Goal: Information Seeking & Learning: Learn about a topic

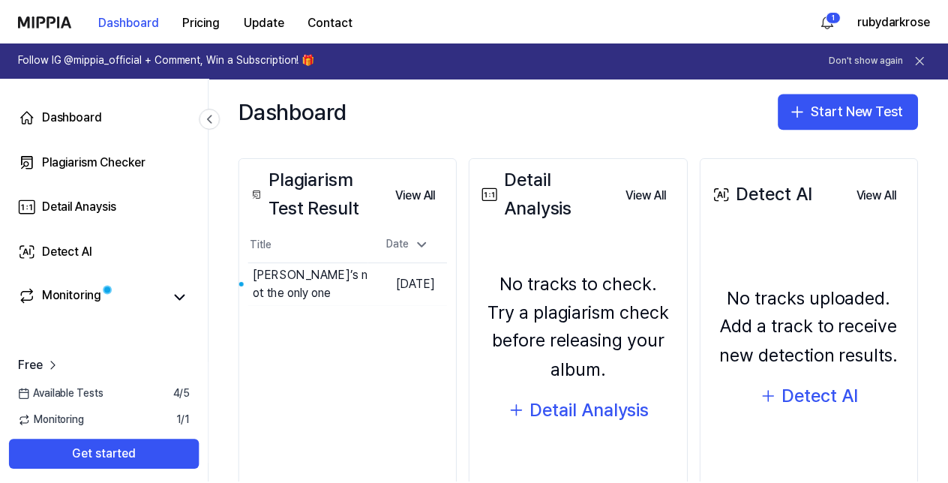
scroll to position [174, 0]
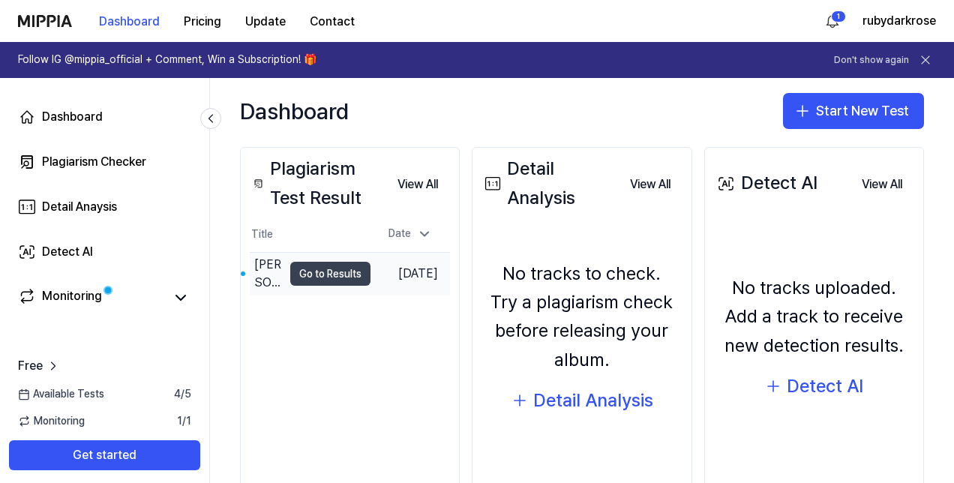
click at [297, 271] on button "Go to Results" at bounding box center [330, 274] width 80 height 24
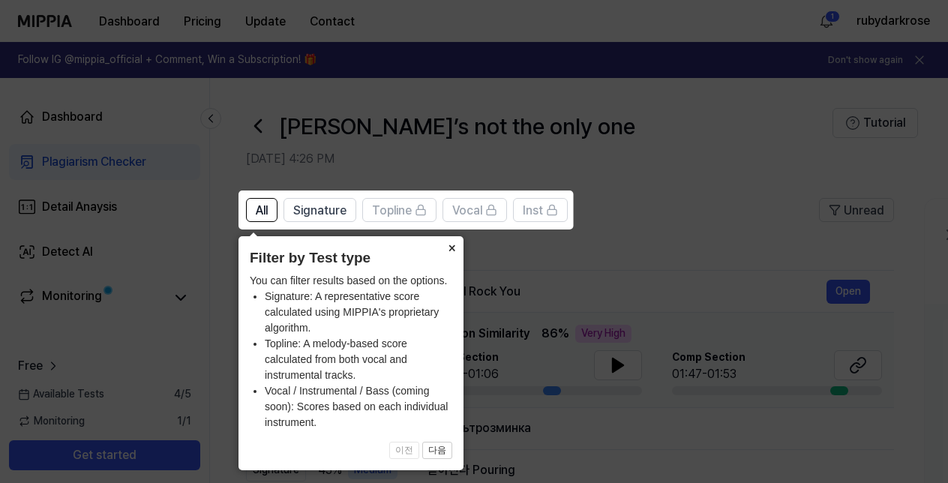
click at [453, 249] on button "×" at bounding box center [451, 246] width 24 height 21
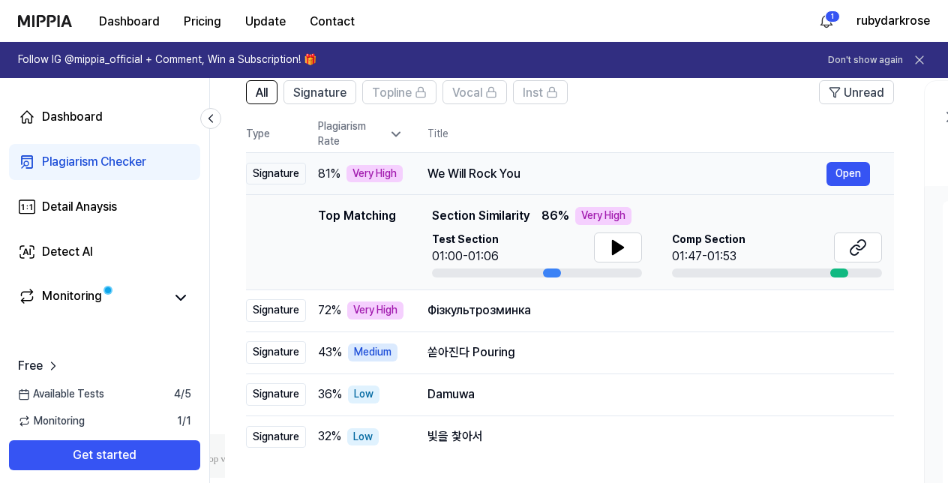
scroll to position [130, 0]
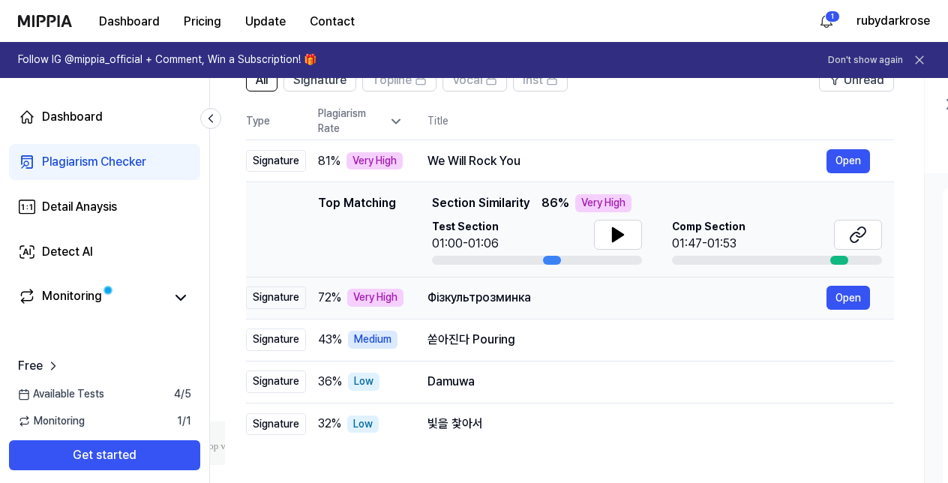
drag, startPoint x: 532, startPoint y: 306, endPoint x: 631, endPoint y: 307, distance: 99.0
click at [631, 307] on div "Фізкультрозминка Open" at bounding box center [648, 298] width 442 height 24
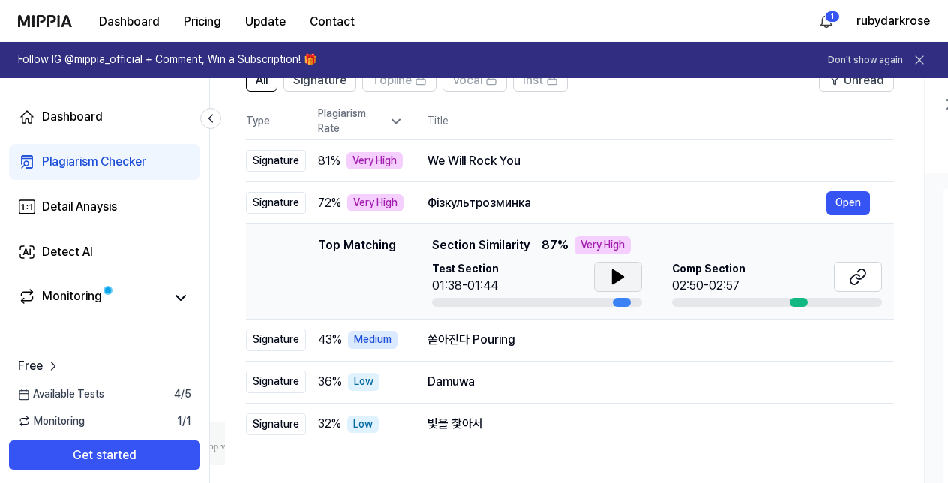
click at [621, 271] on icon at bounding box center [618, 277] width 18 height 18
click at [845, 277] on button at bounding box center [858, 277] width 48 height 30
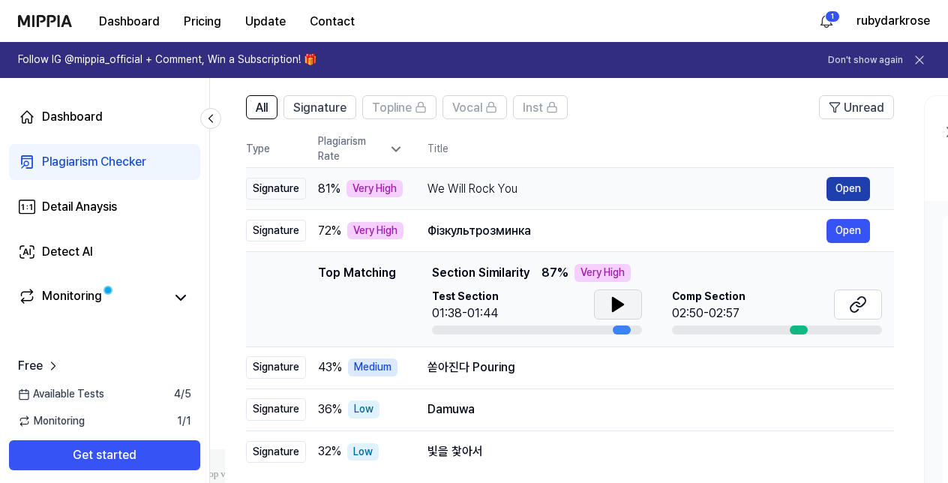
click at [831, 184] on button "Open" at bounding box center [847, 189] width 43 height 24
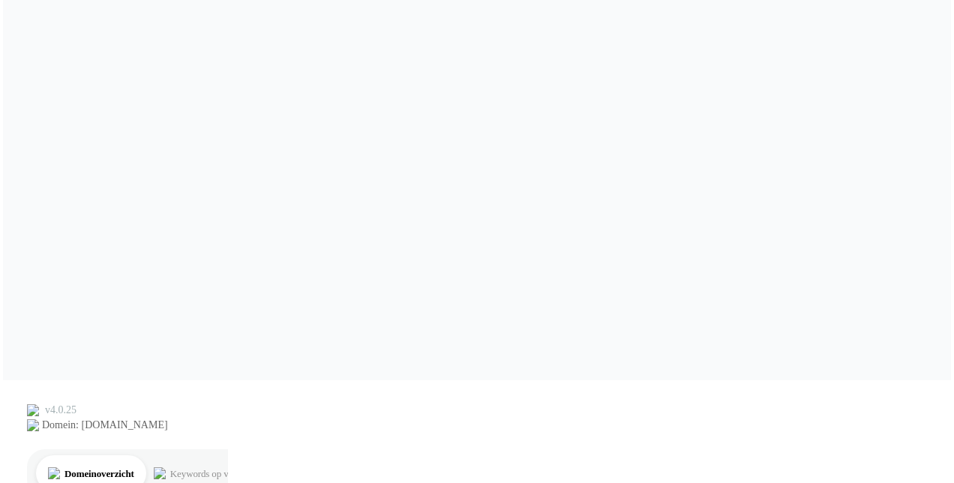
scroll to position [0, 0]
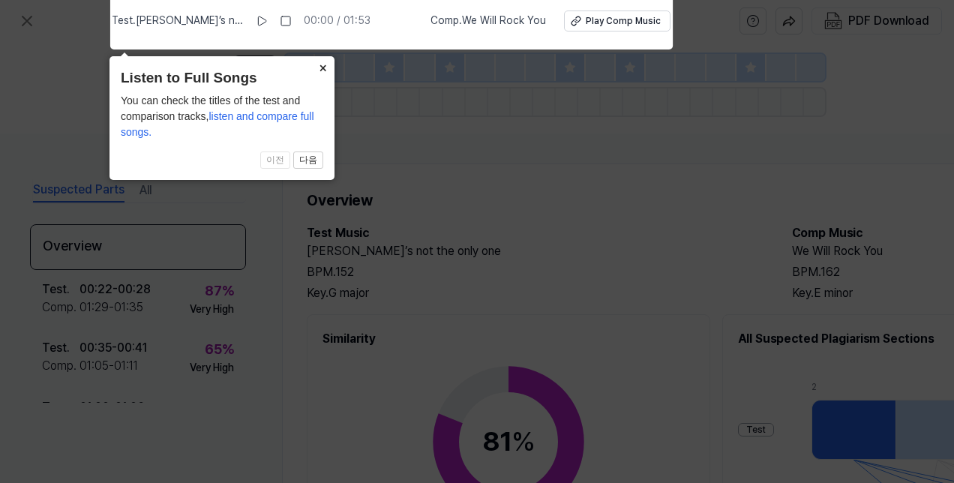
click at [322, 69] on button "×" at bounding box center [322, 66] width 24 height 21
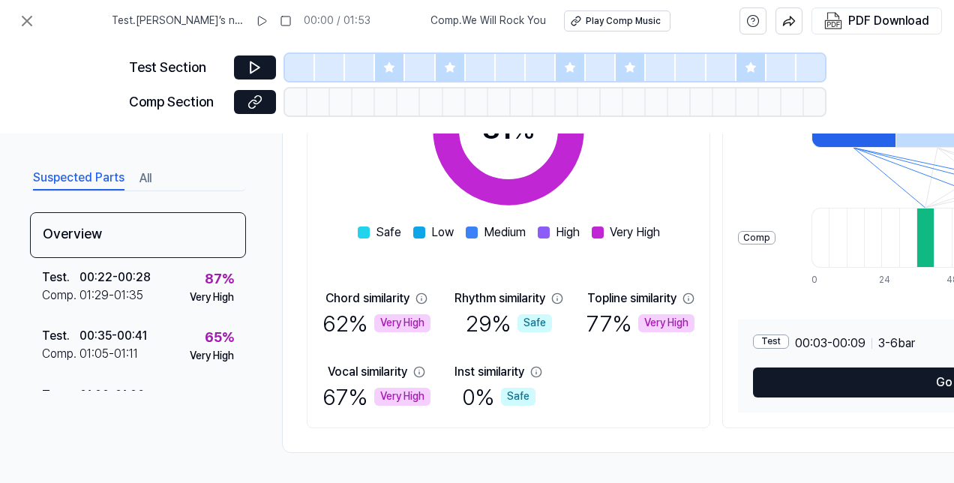
scroll to position [314, 0]
click at [250, 59] on button at bounding box center [255, 67] width 42 height 24
click at [255, 63] on icon at bounding box center [254, 67] width 15 height 15
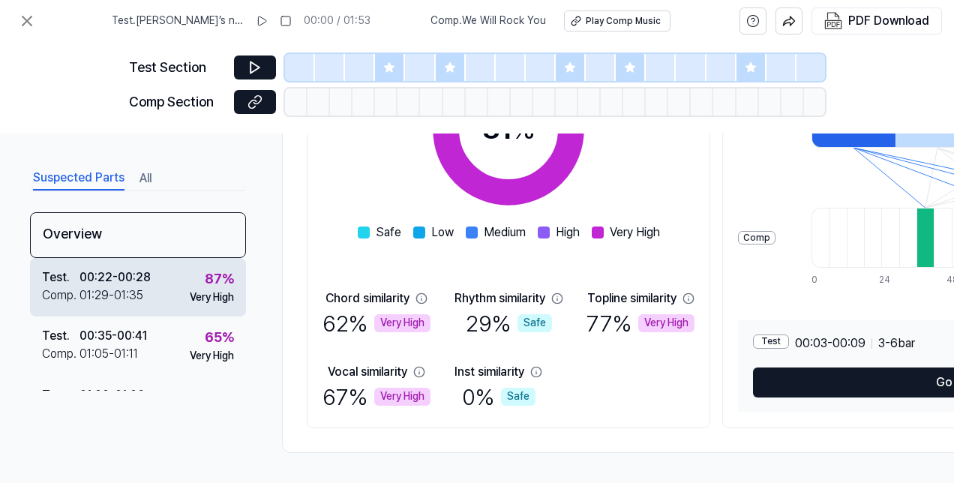
click at [166, 277] on div "Test . 00:22 - 00:28 Comp . 01:29 - 01:35 87 % Very High" at bounding box center [138, 287] width 216 height 58
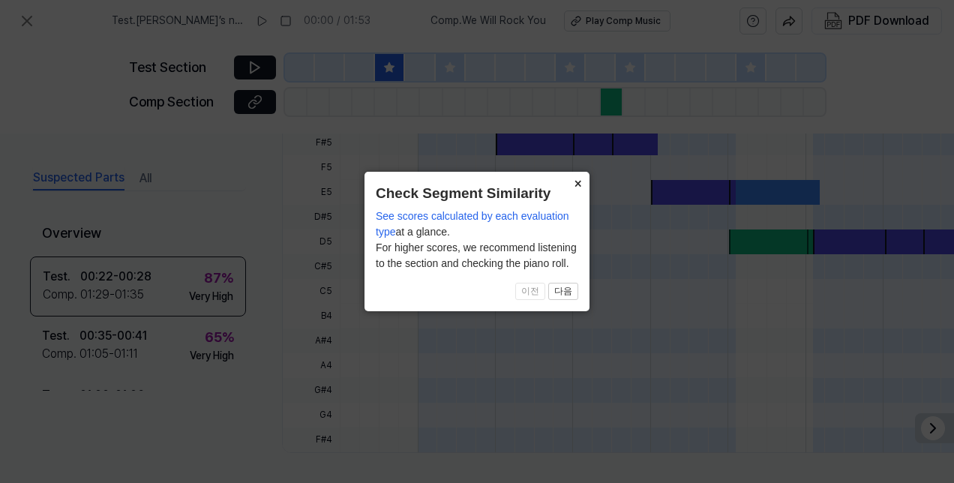
click at [582, 184] on button "×" at bounding box center [577, 182] width 24 height 21
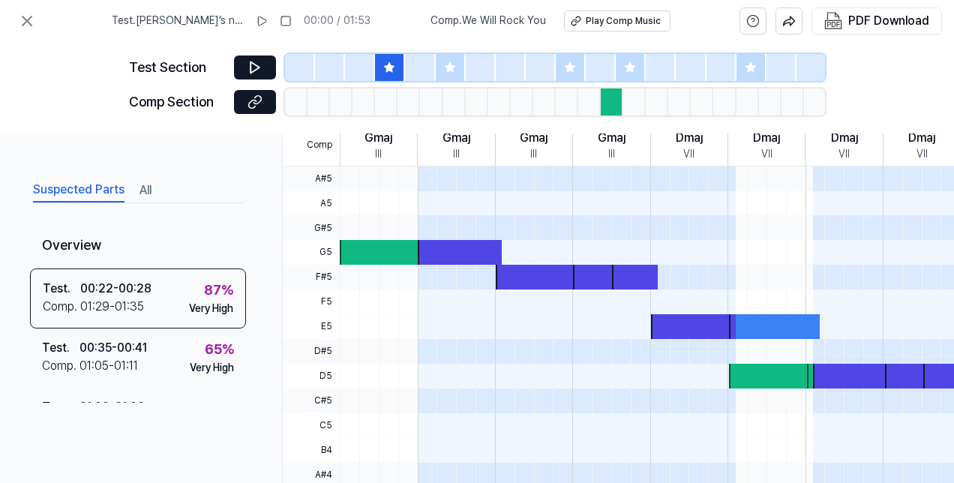
scroll to position [411, 0]
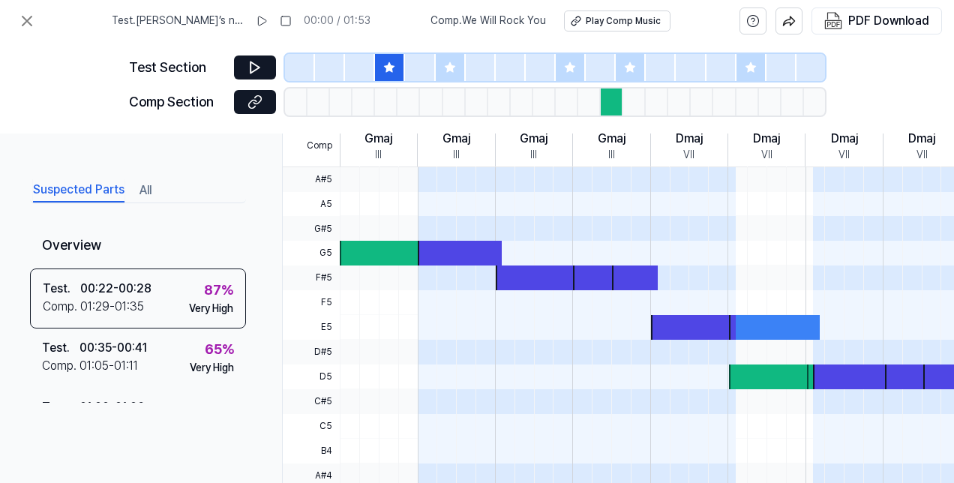
click at [534, 276] on div at bounding box center [538, 277] width 84 height 25
